Goal: Task Accomplishment & Management: Use online tool/utility

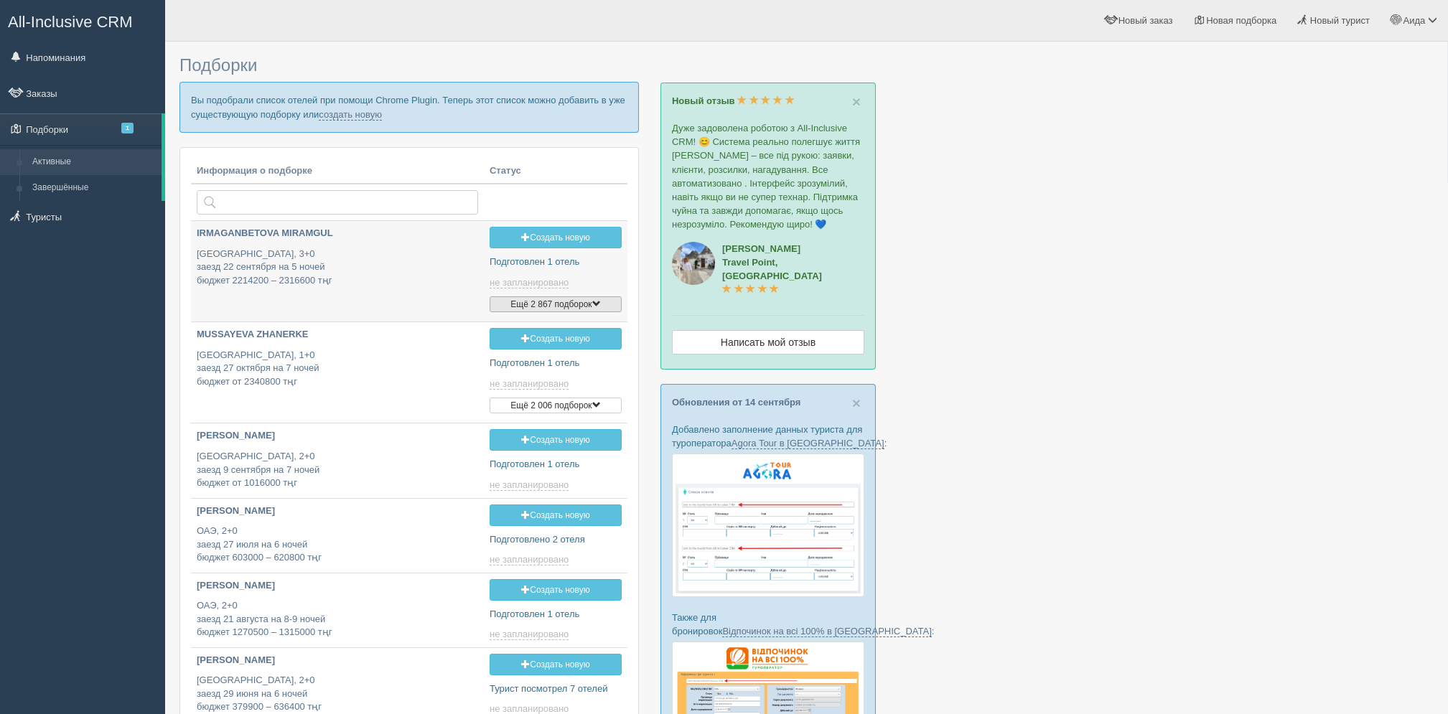
type input "2025-09-17 19:15"
click at [365, 115] on p "Вы подобрали список отелей при помощи Chrome Plugin. Теперь этот список можно д…" at bounding box center [408, 107] width 459 height 50
click at [365, 115] on link "создать новую" at bounding box center [350, 114] width 63 height 11
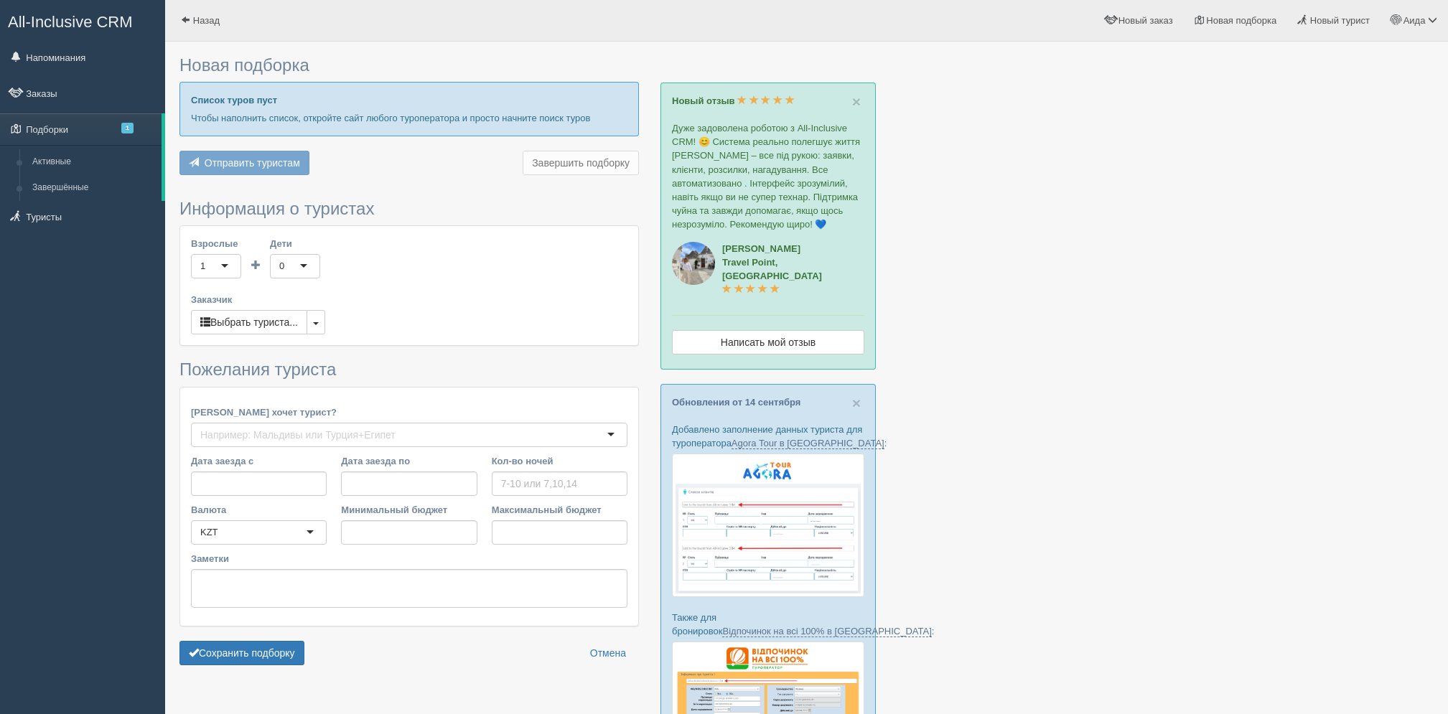
type input "5"
type input "880000"
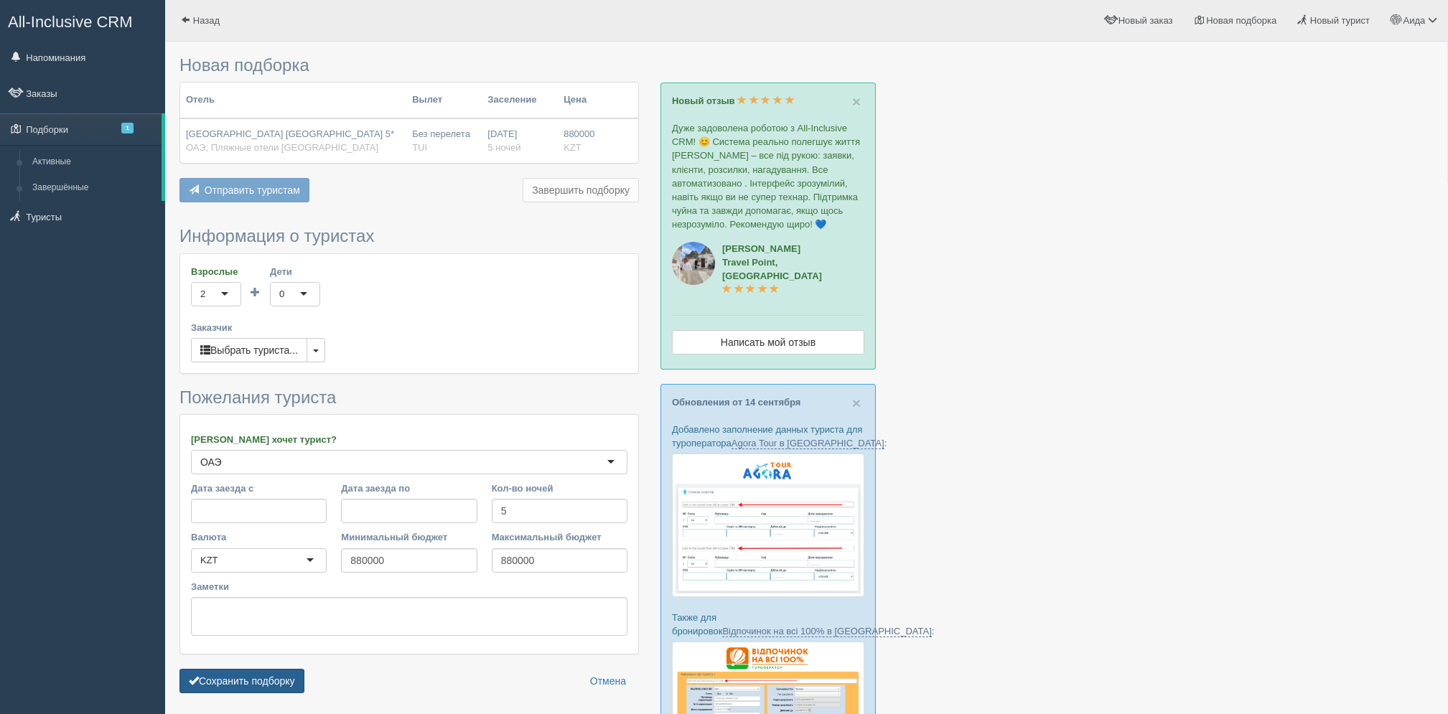
click at [282, 674] on button "Сохранить подборку" at bounding box center [241, 681] width 125 height 24
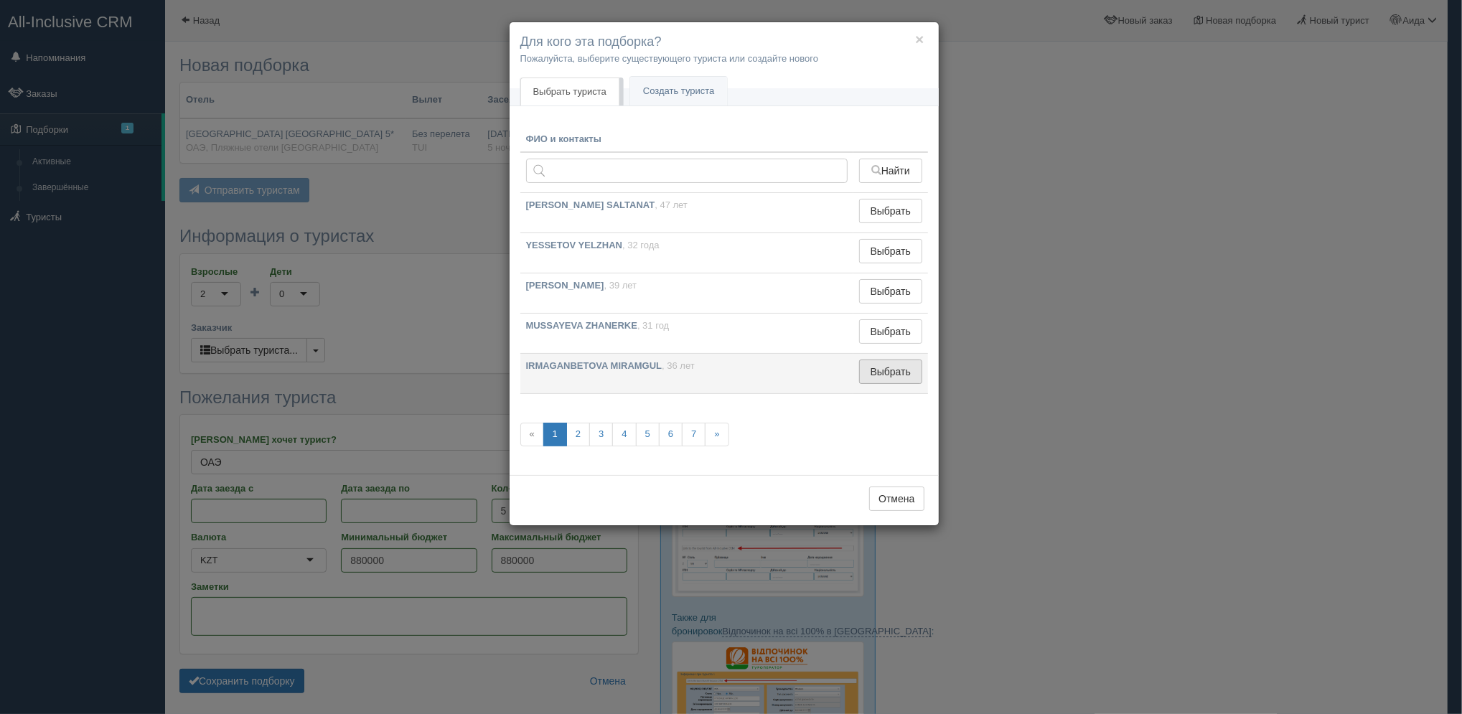
click at [896, 379] on td "Выбрать Выбран" at bounding box center [890, 374] width 74 height 40
click at [896, 379] on button "Выбрать" at bounding box center [890, 372] width 62 height 24
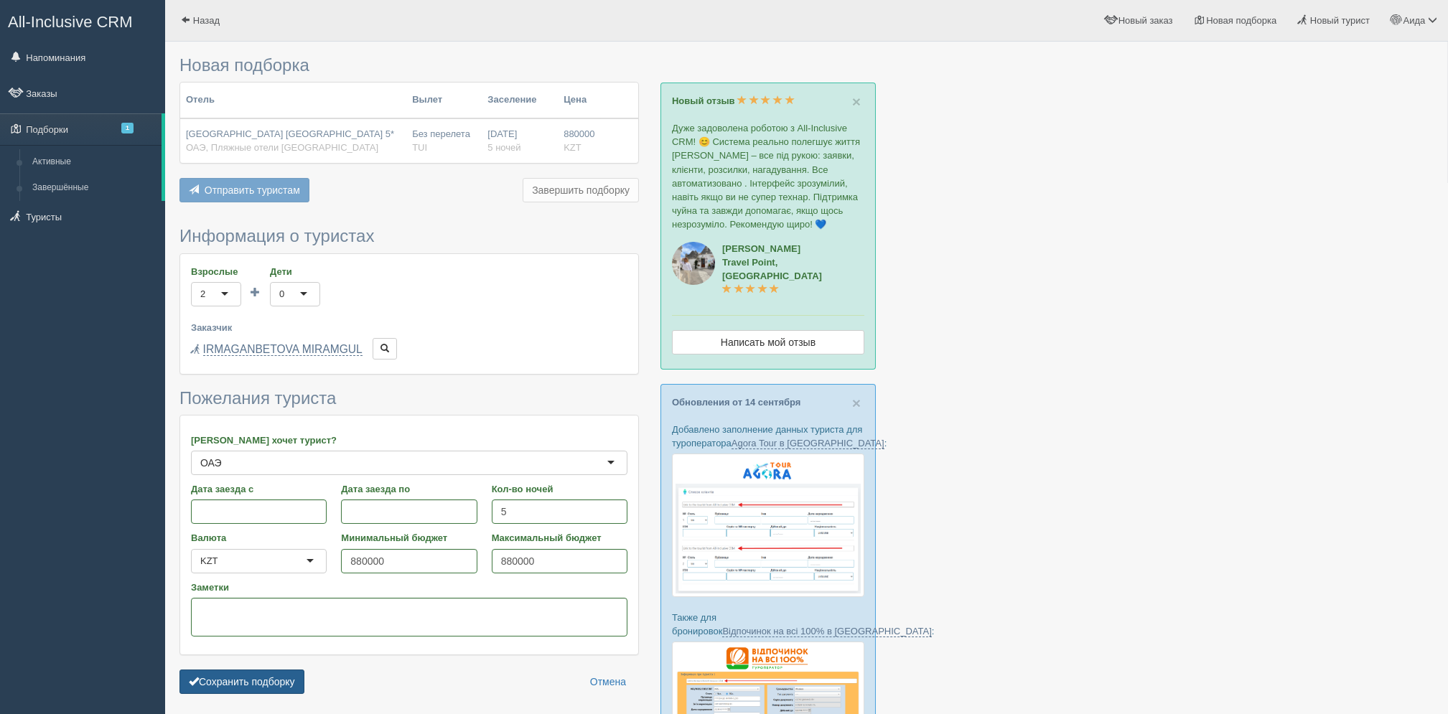
click at [273, 681] on button "Сохранить подборку" at bounding box center [241, 682] width 125 height 24
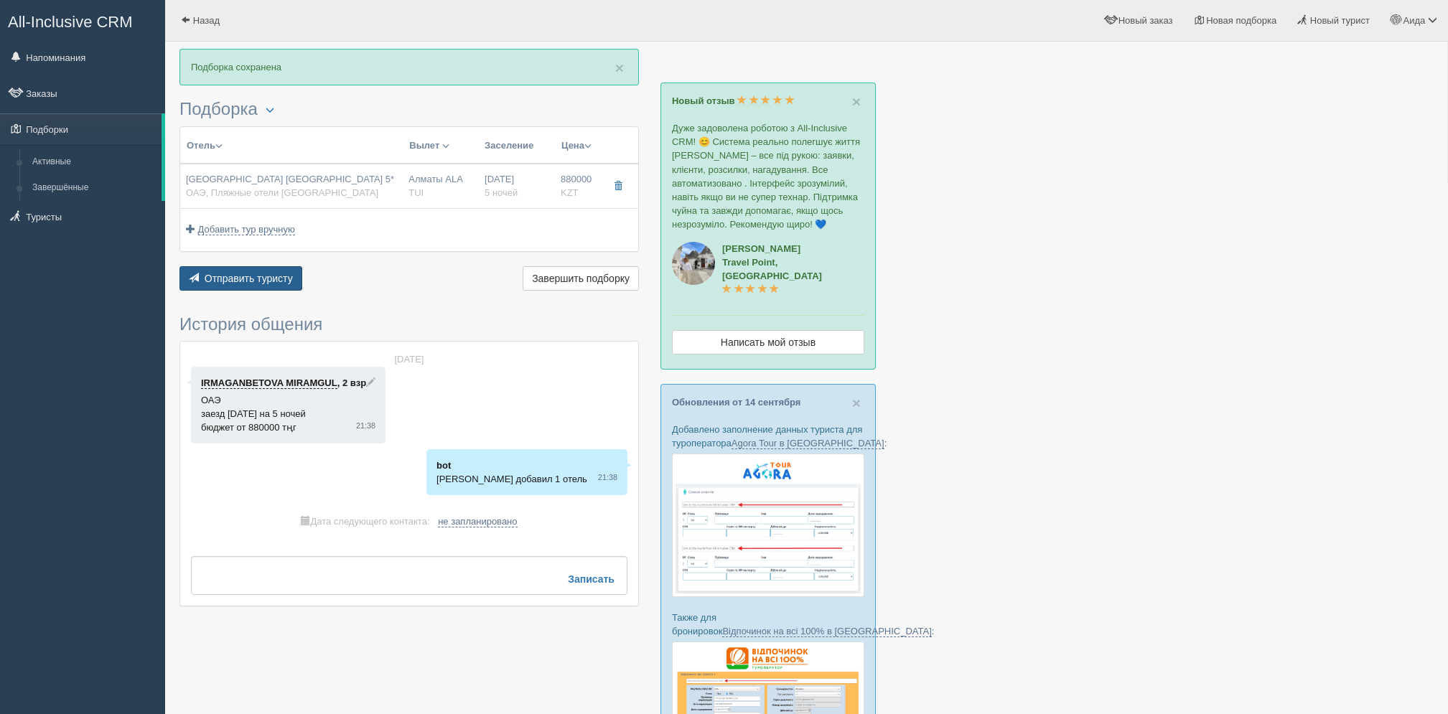
drag, startPoint x: 220, startPoint y: 299, endPoint x: 224, endPoint y: 276, distance: 23.4
click at [224, 276] on div "× Подборка сохранена [GEOGRAPHIC_DATA] Менеджер: [PERSON_NAME] Показать удалённ…" at bounding box center [408, 335] width 459 height 572
click at [224, 276] on span "Отправить туристу" at bounding box center [249, 278] width 88 height 11
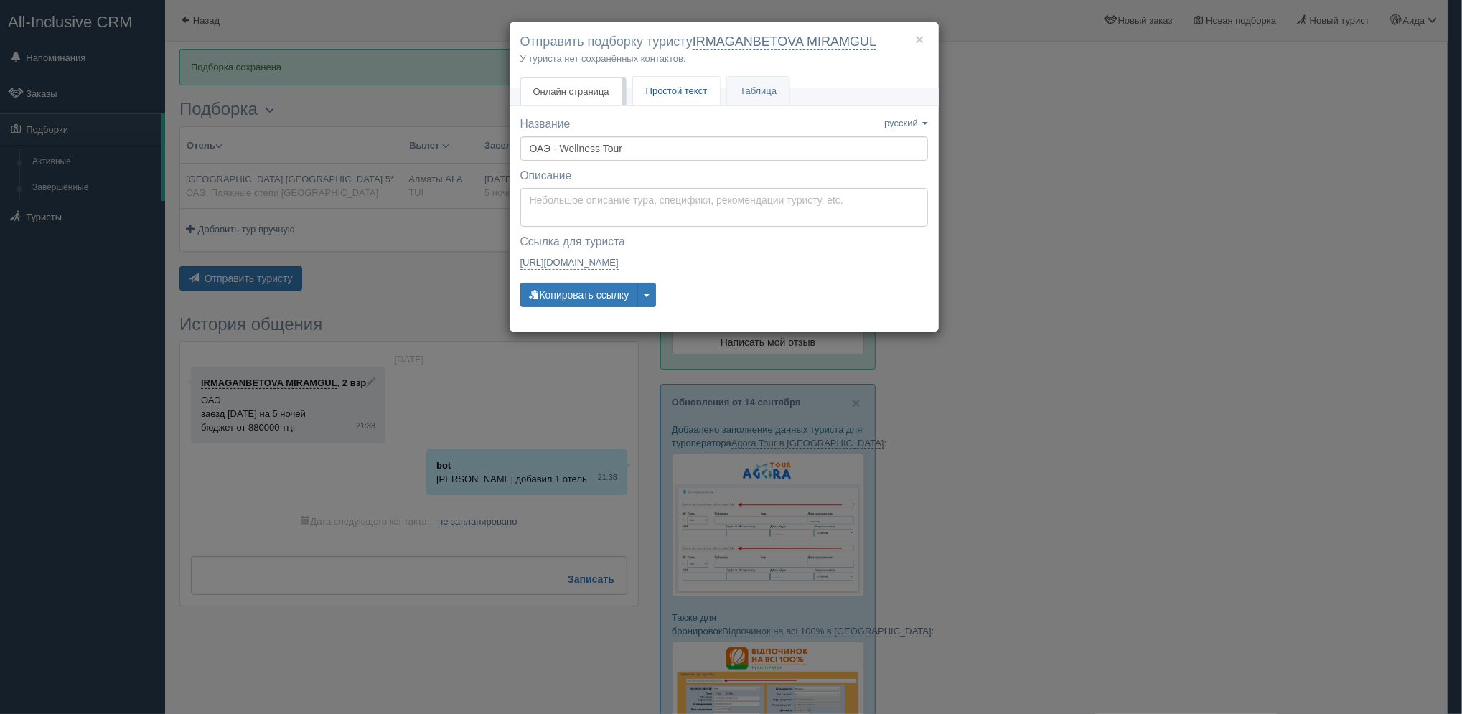
click at [677, 89] on span "Простой текст" at bounding box center [677, 90] width 62 height 11
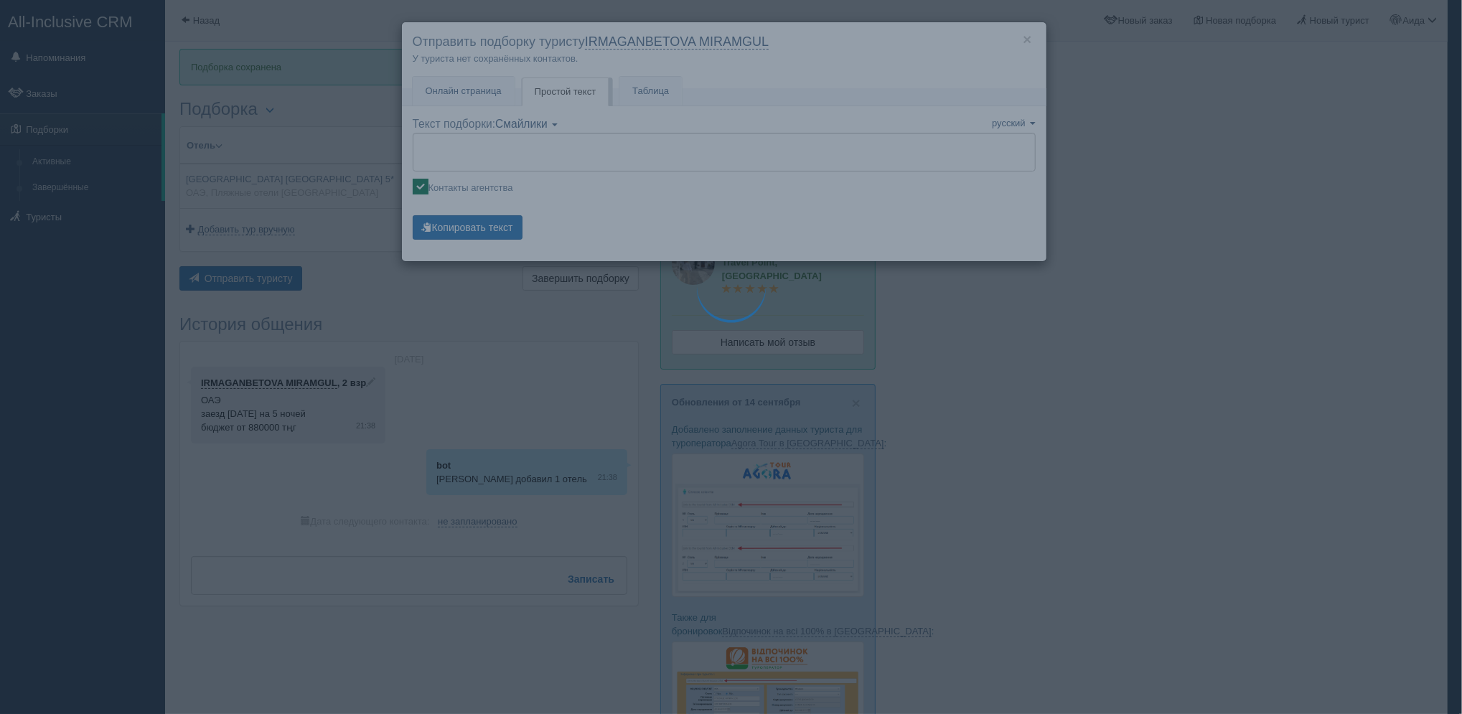
type textarea "🌞 Loremi dolo! Sitametcon Adi elitseddoei temporinc utlabore: 🌎 ETD, Magnaal en…"
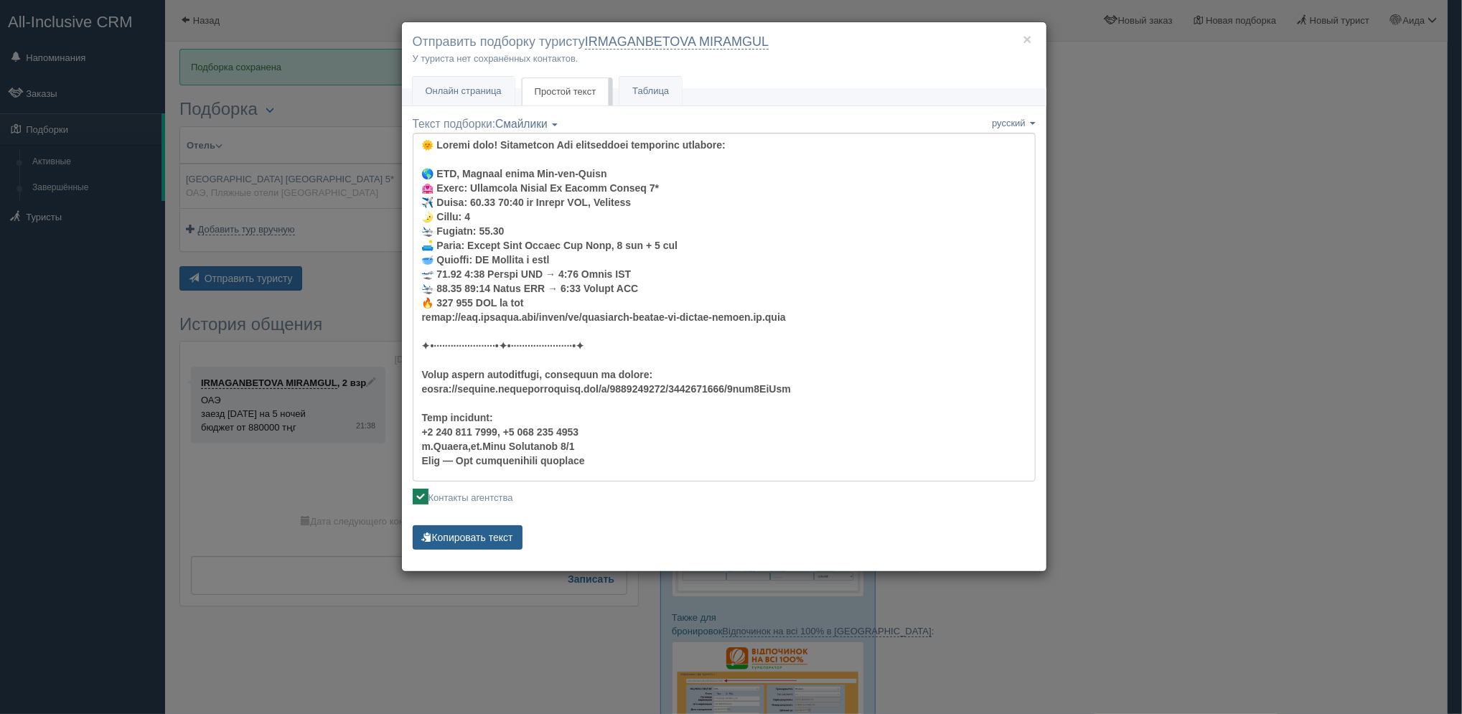
click at [486, 543] on button "Копировать текст" at bounding box center [468, 537] width 110 height 24
